Goal: Task Accomplishment & Management: Use online tool/utility

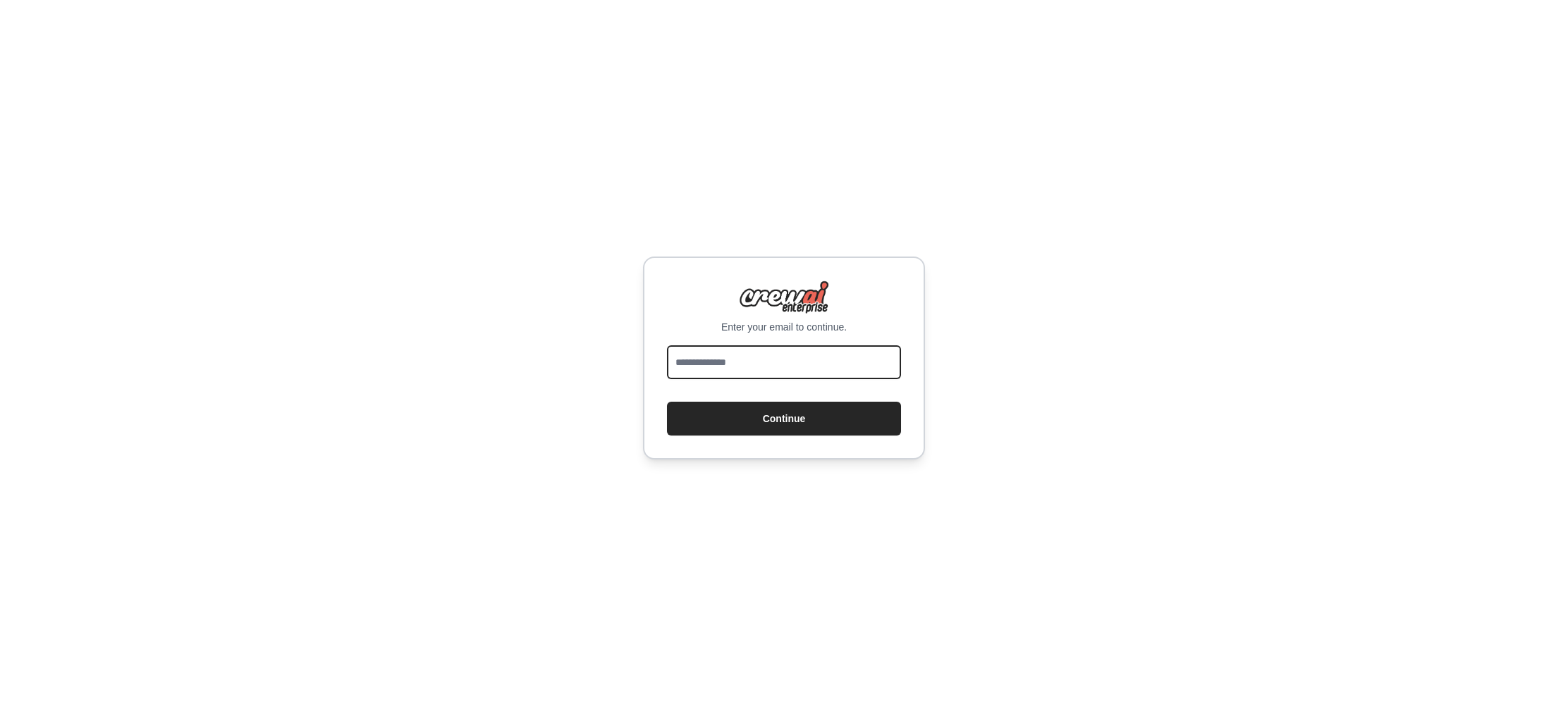
click at [691, 364] on input "email" at bounding box center [784, 362] width 234 height 34
type input "**********"
click at [792, 421] on button "Continue" at bounding box center [784, 418] width 234 height 34
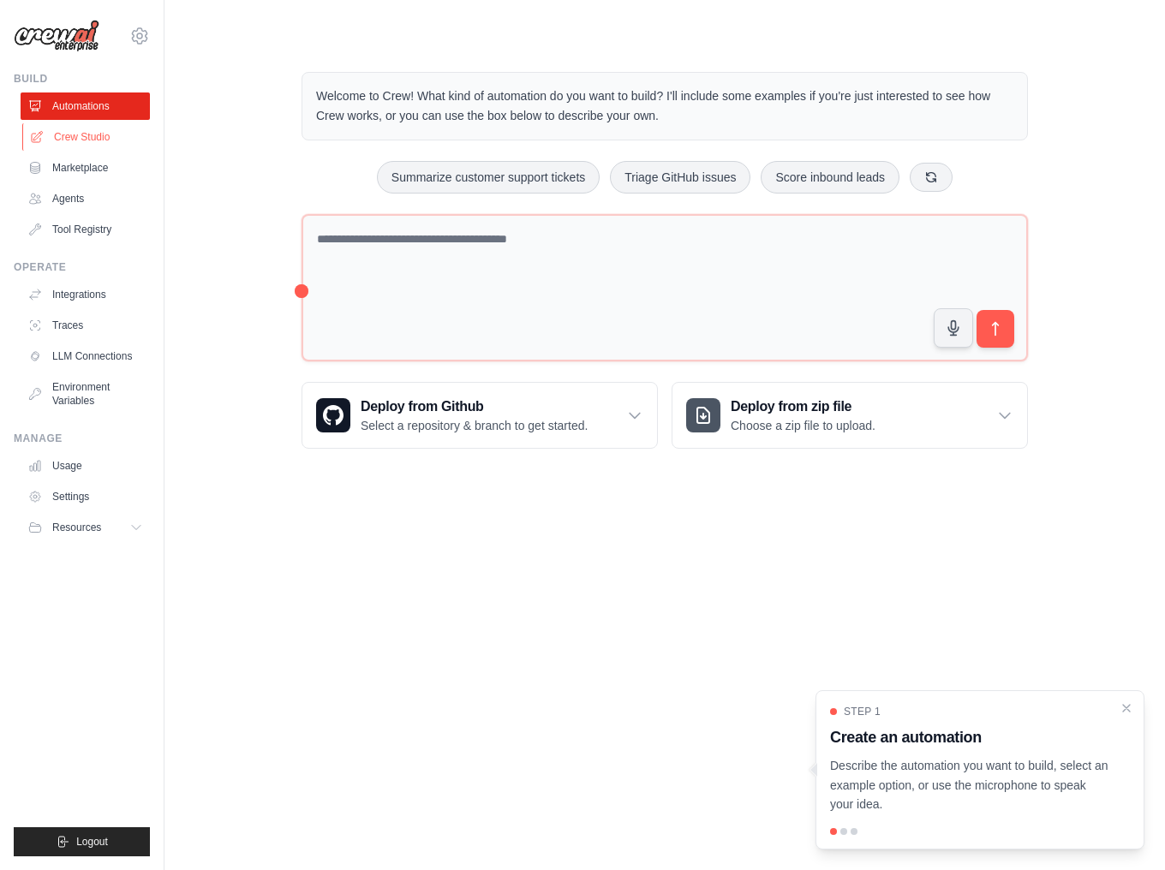
click at [83, 135] on link "Crew Studio" at bounding box center [86, 136] width 129 height 27
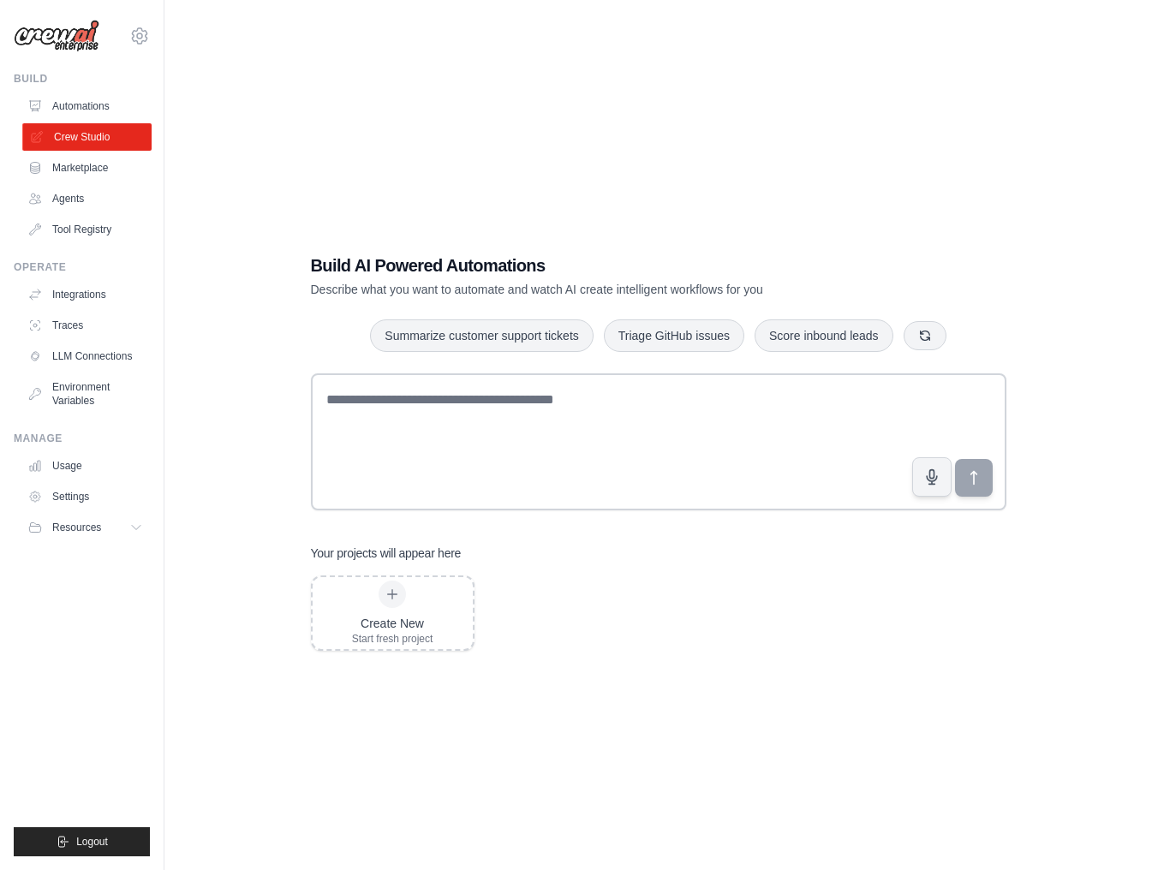
click at [101, 133] on link "Crew Studio" at bounding box center [86, 136] width 129 height 27
click at [75, 296] on link "Integrations" at bounding box center [86, 294] width 129 height 27
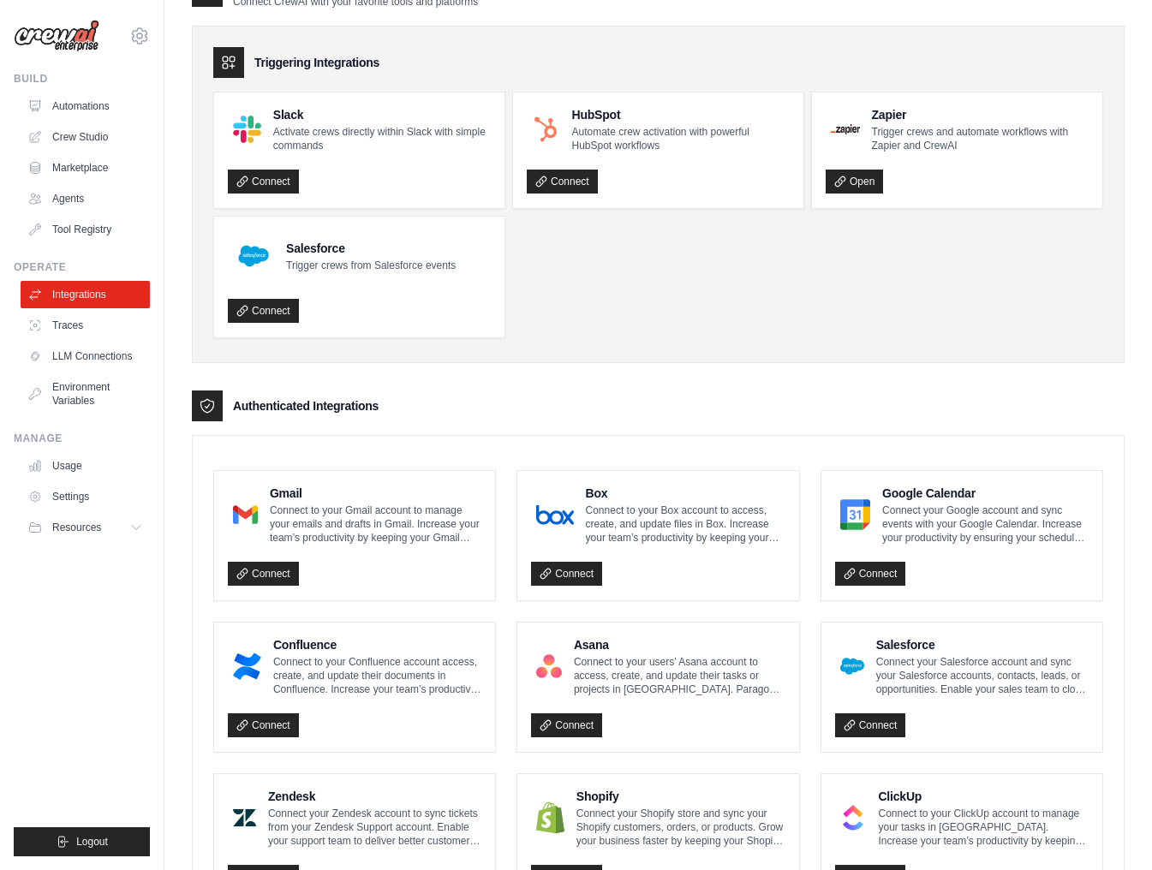
scroll to position [51, 0]
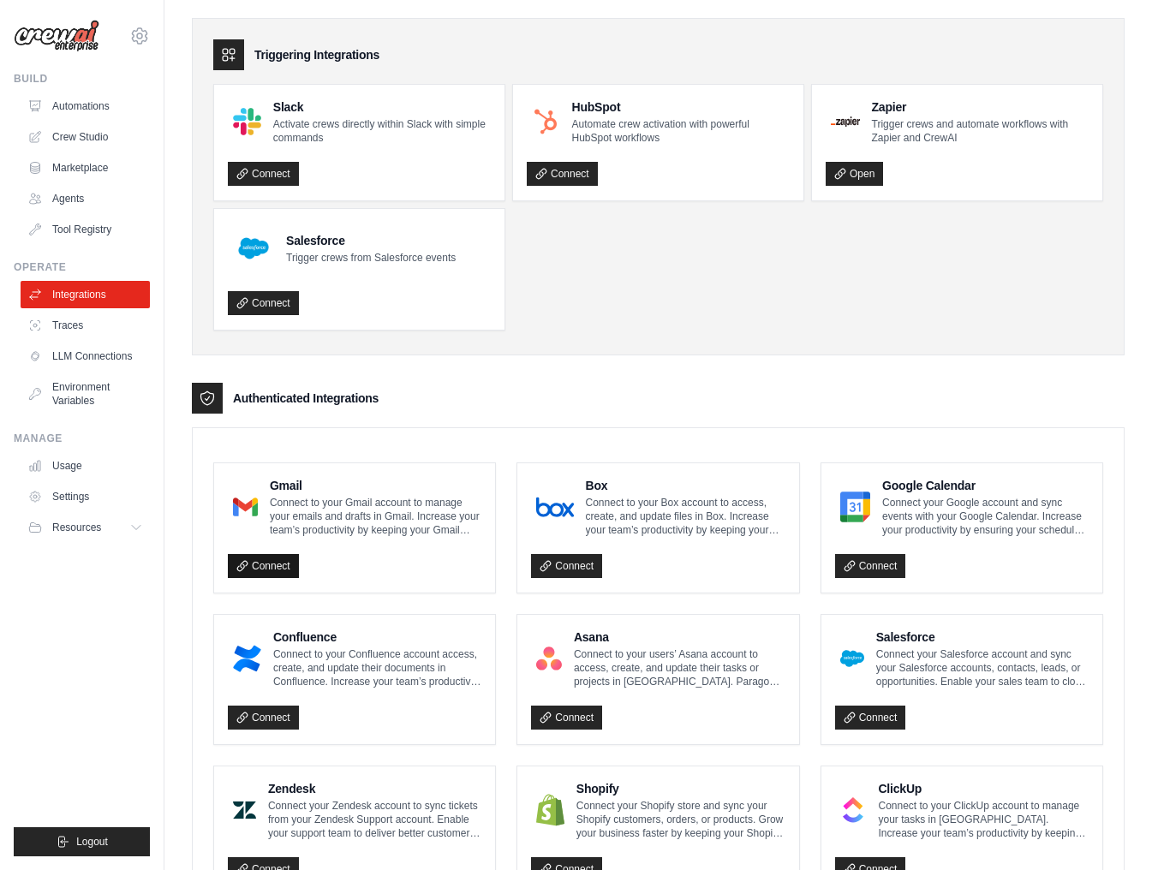
click at [267, 567] on link "Connect" at bounding box center [263, 566] width 71 height 24
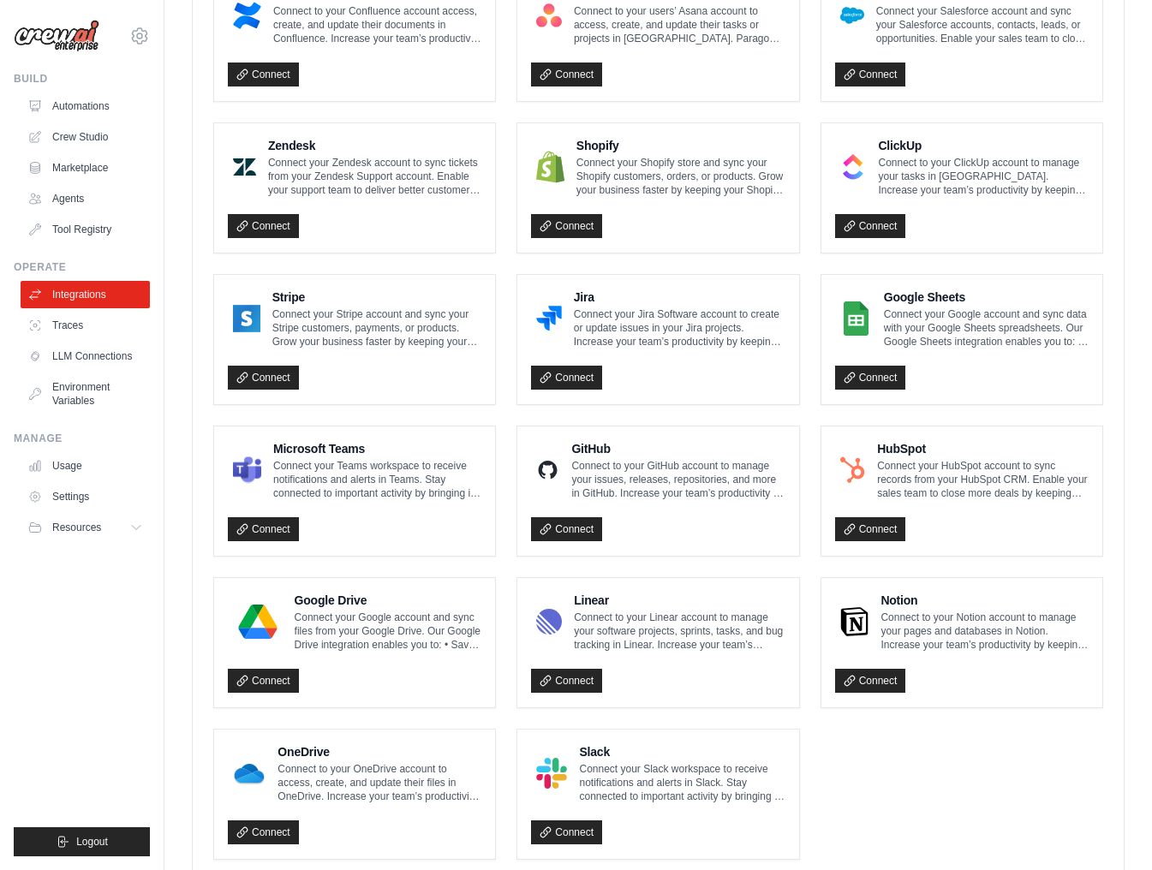
scroll to position [739, 0]
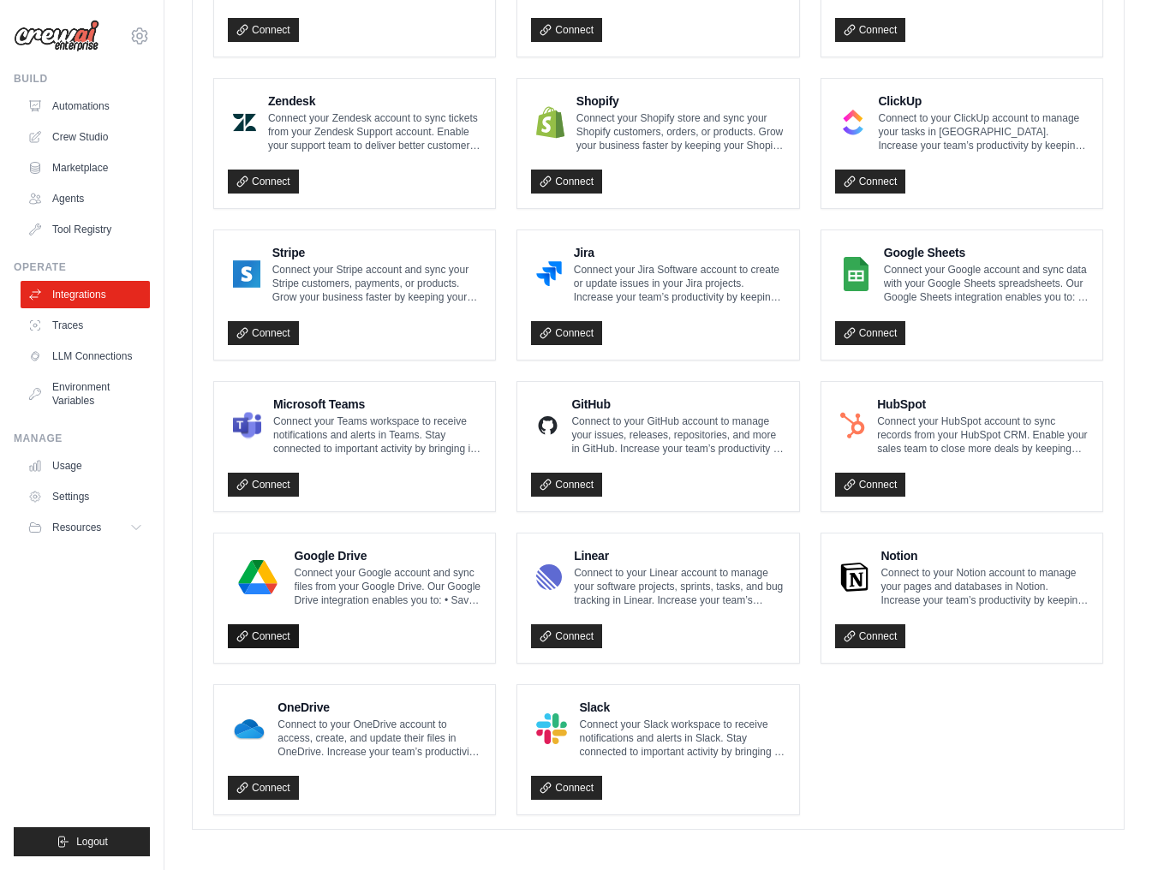
click at [269, 639] on link "Connect" at bounding box center [263, 637] width 71 height 24
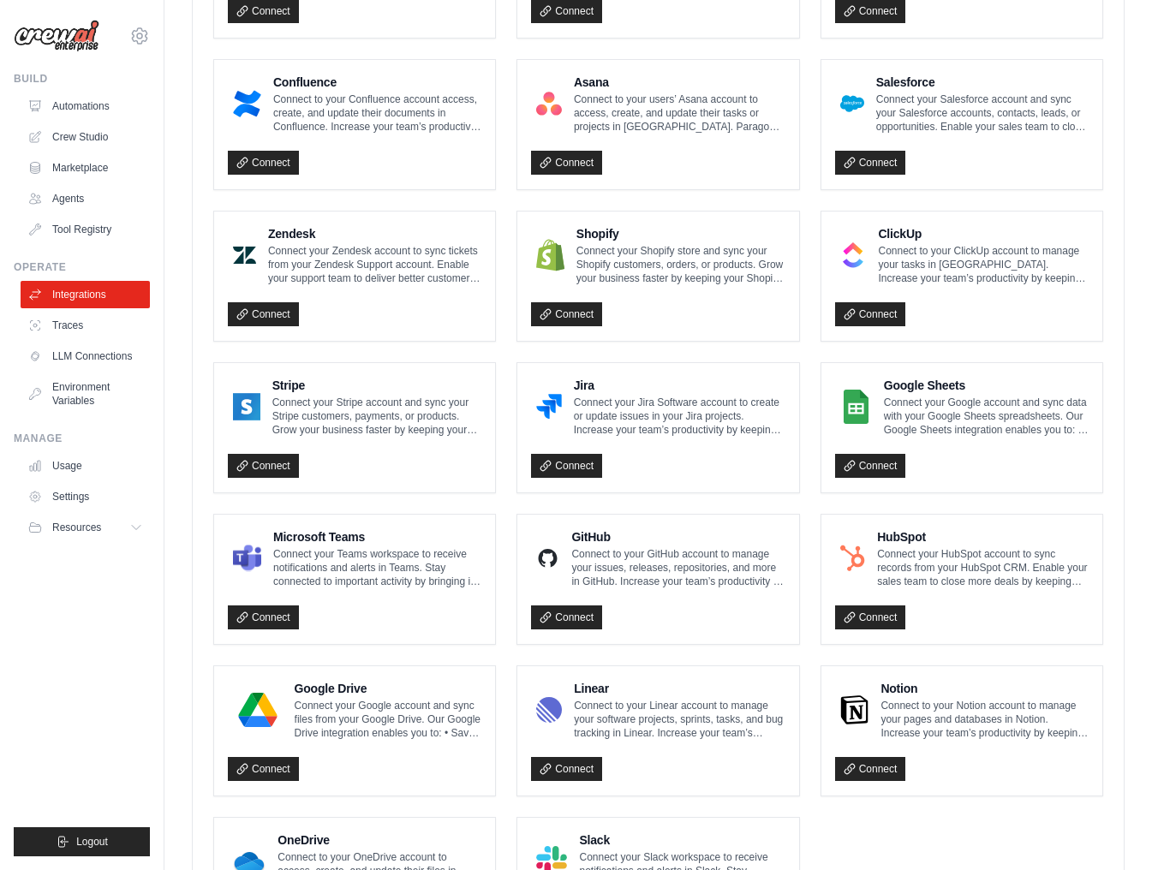
scroll to position [436, 0]
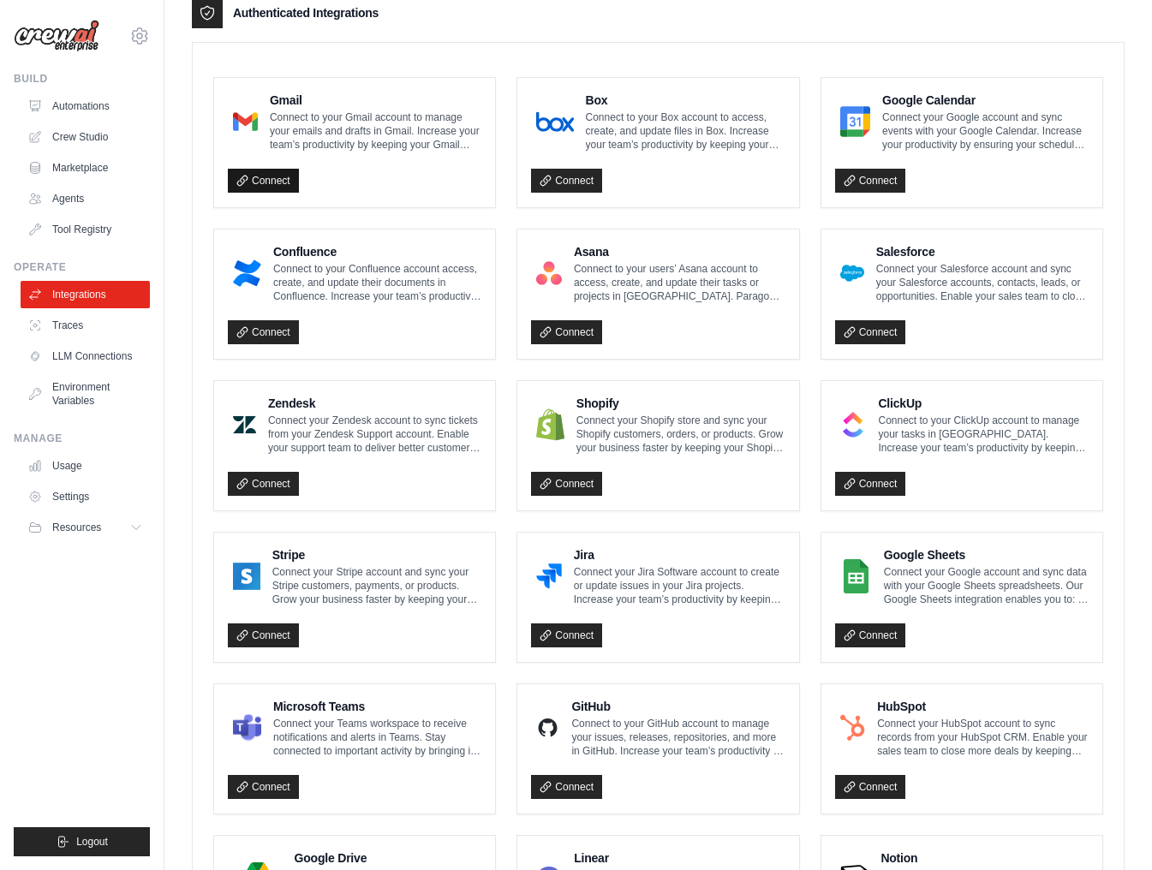
click at [278, 177] on link "Connect" at bounding box center [263, 181] width 71 height 24
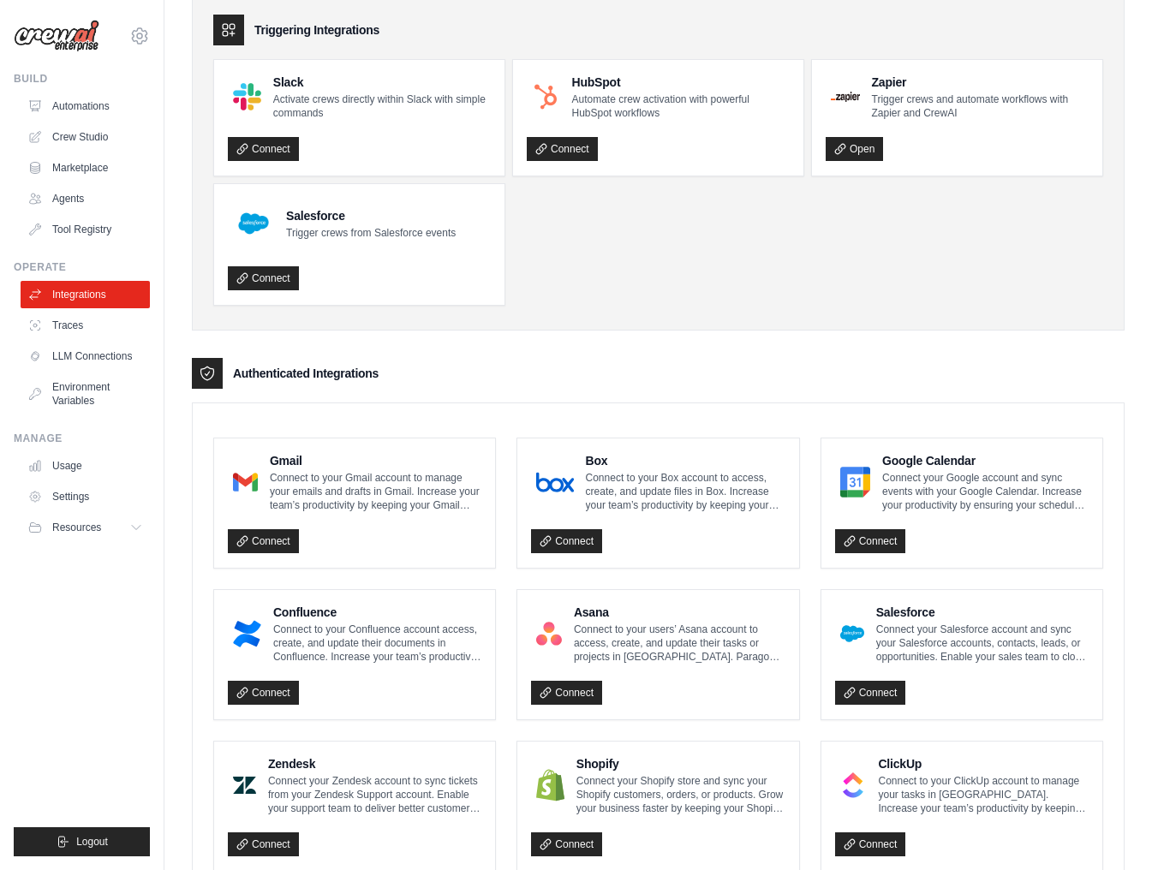
scroll to position [75, 0]
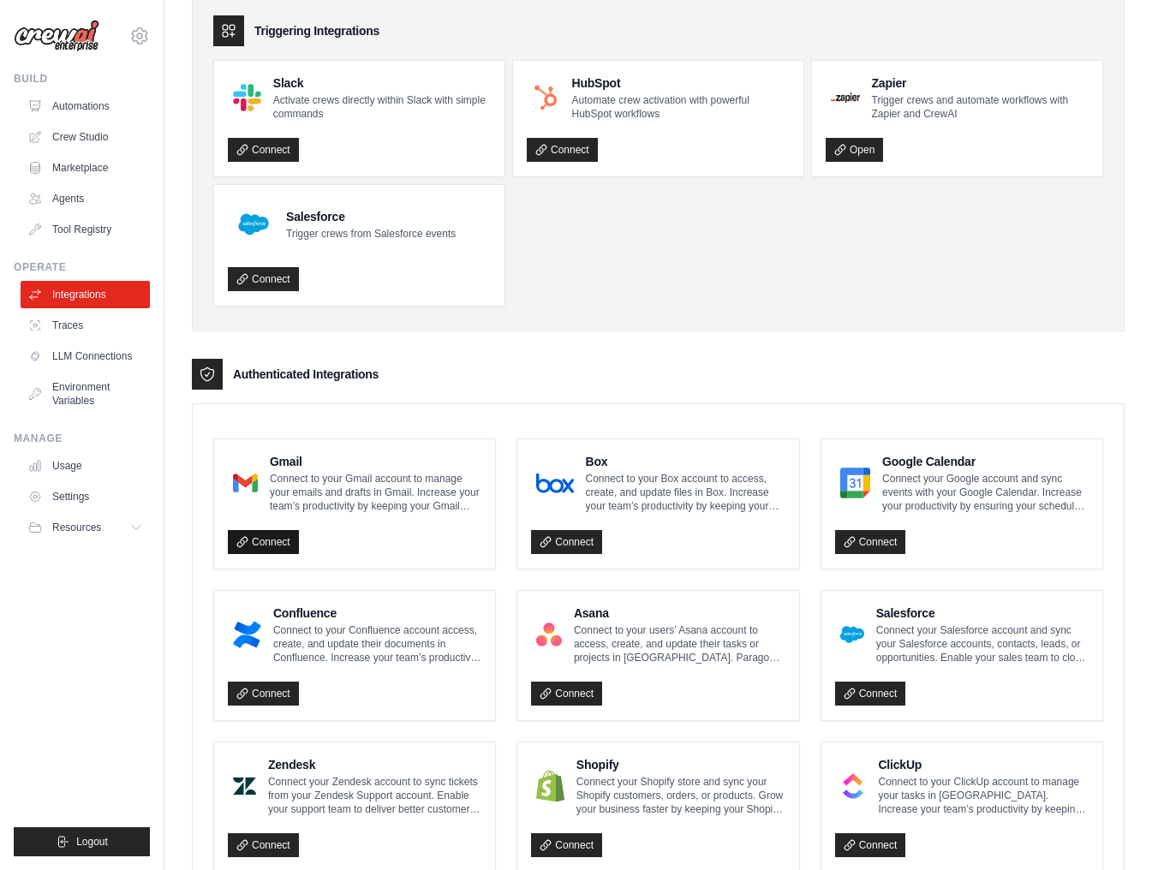
click at [258, 541] on link "Connect" at bounding box center [263, 542] width 71 height 24
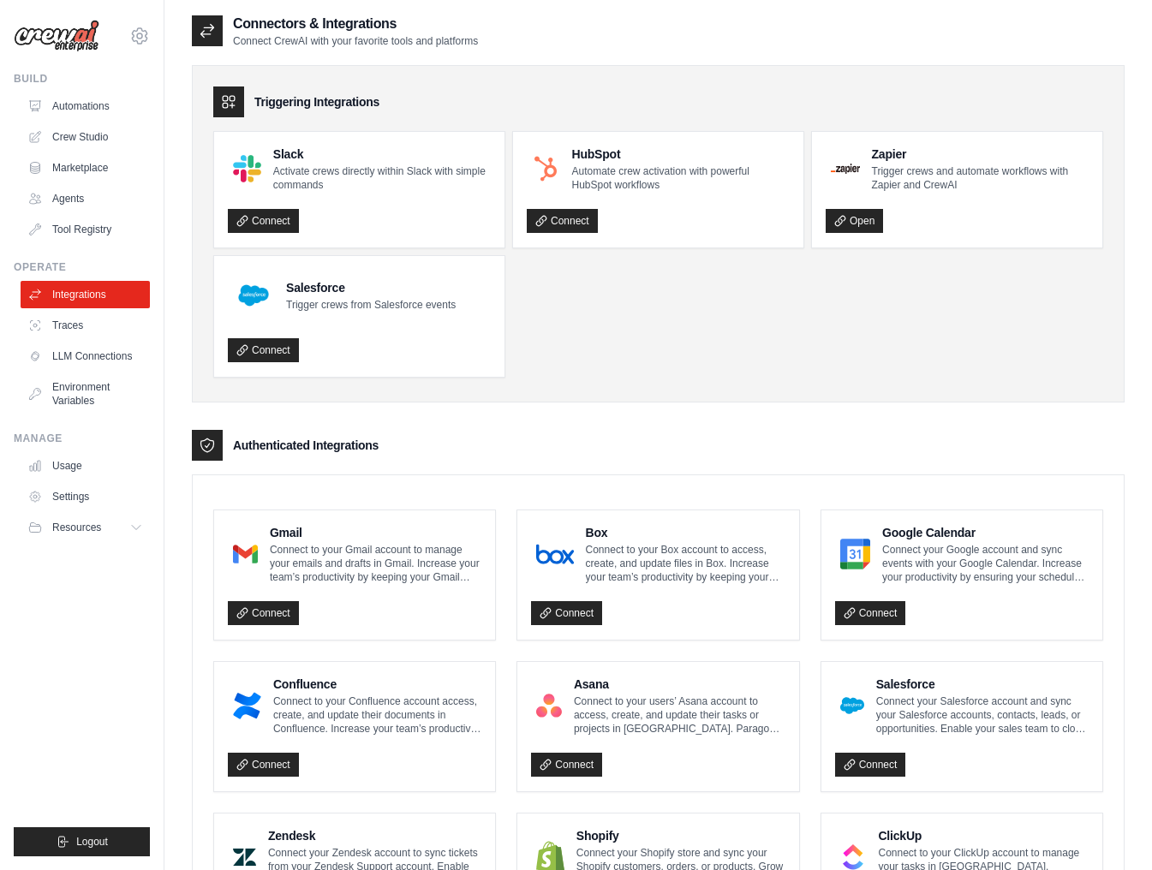
scroll to position [0, 0]
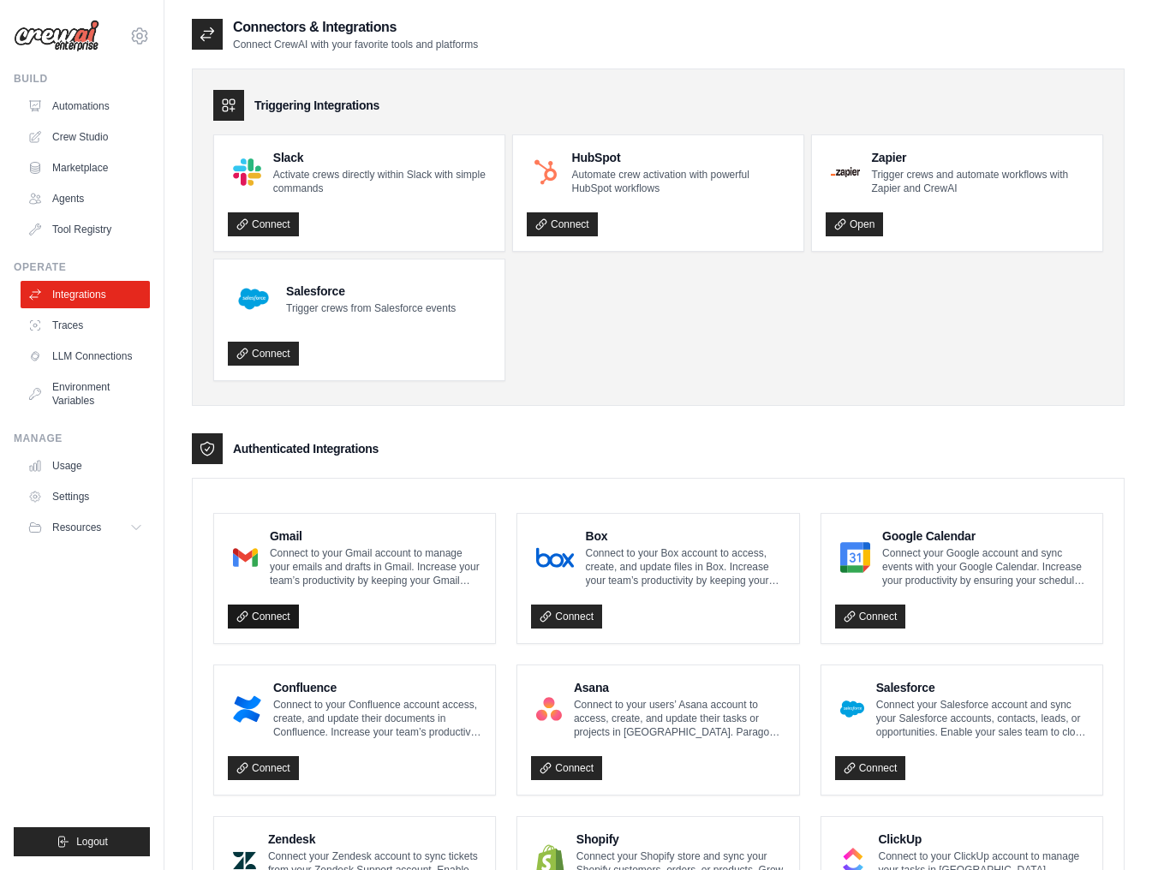
click at [269, 617] on link "Connect" at bounding box center [263, 617] width 71 height 24
